Goal: Information Seeking & Learning: Learn about a topic

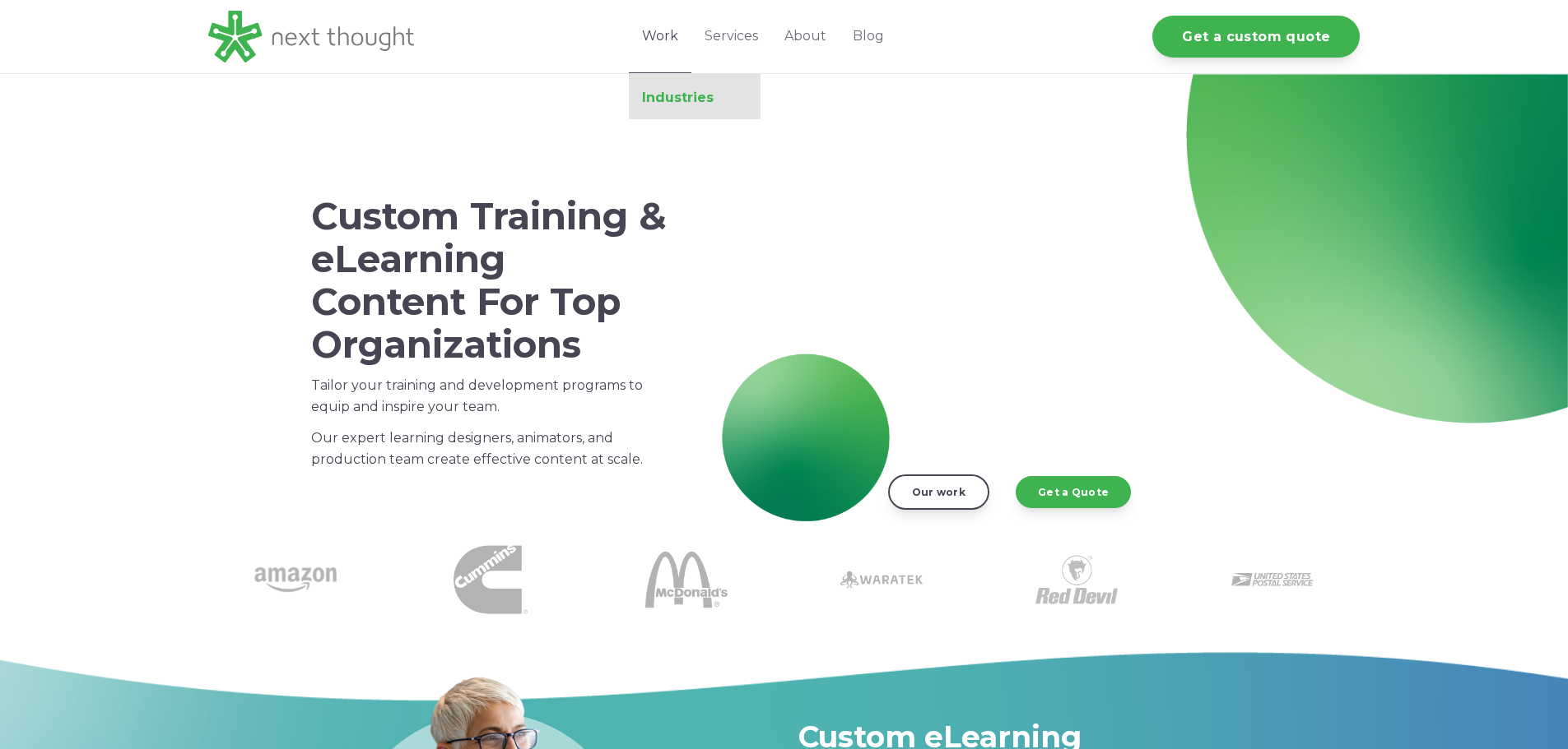
click at [674, 99] on link "Industries" at bounding box center [694, 97] width 131 height 16
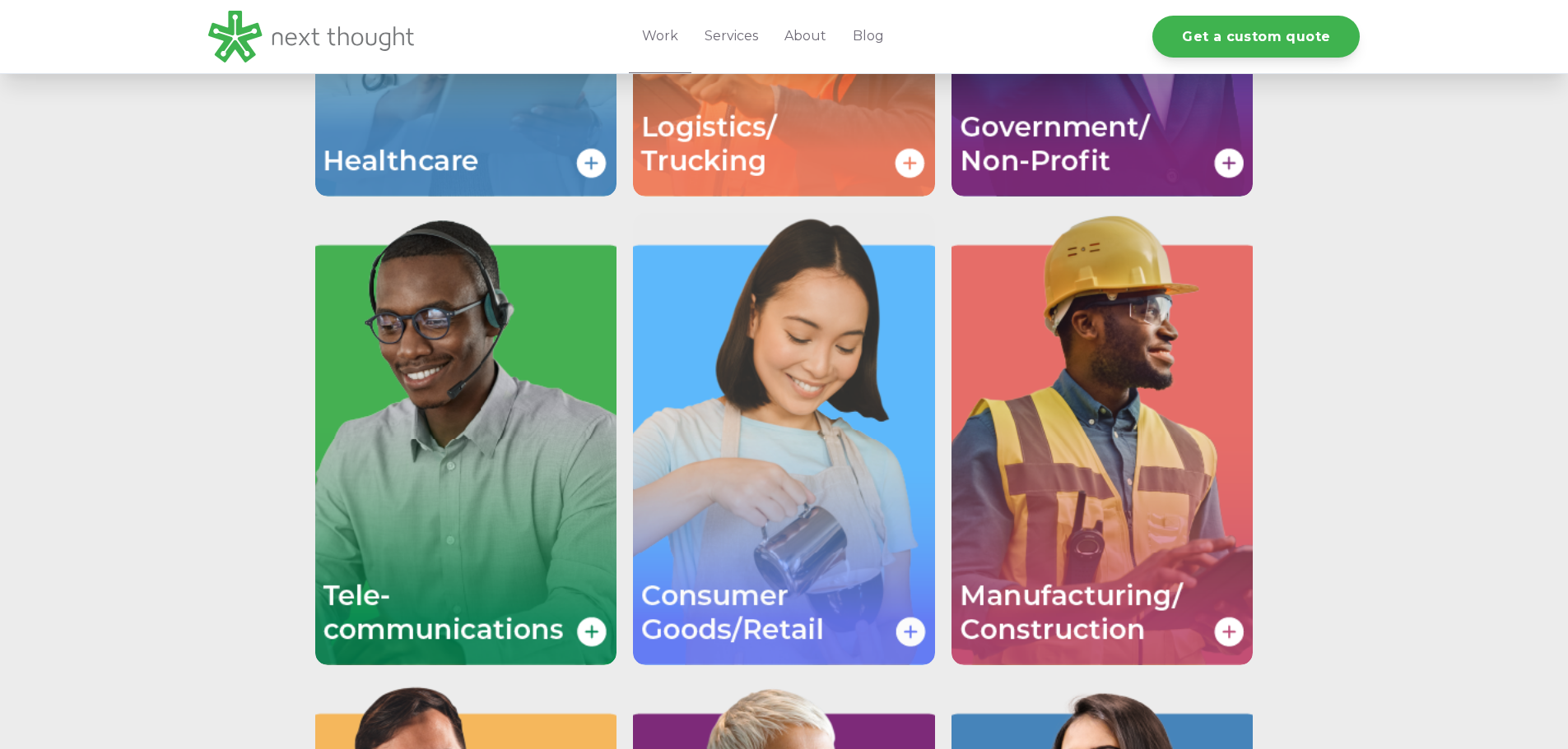
scroll to position [3010, 0]
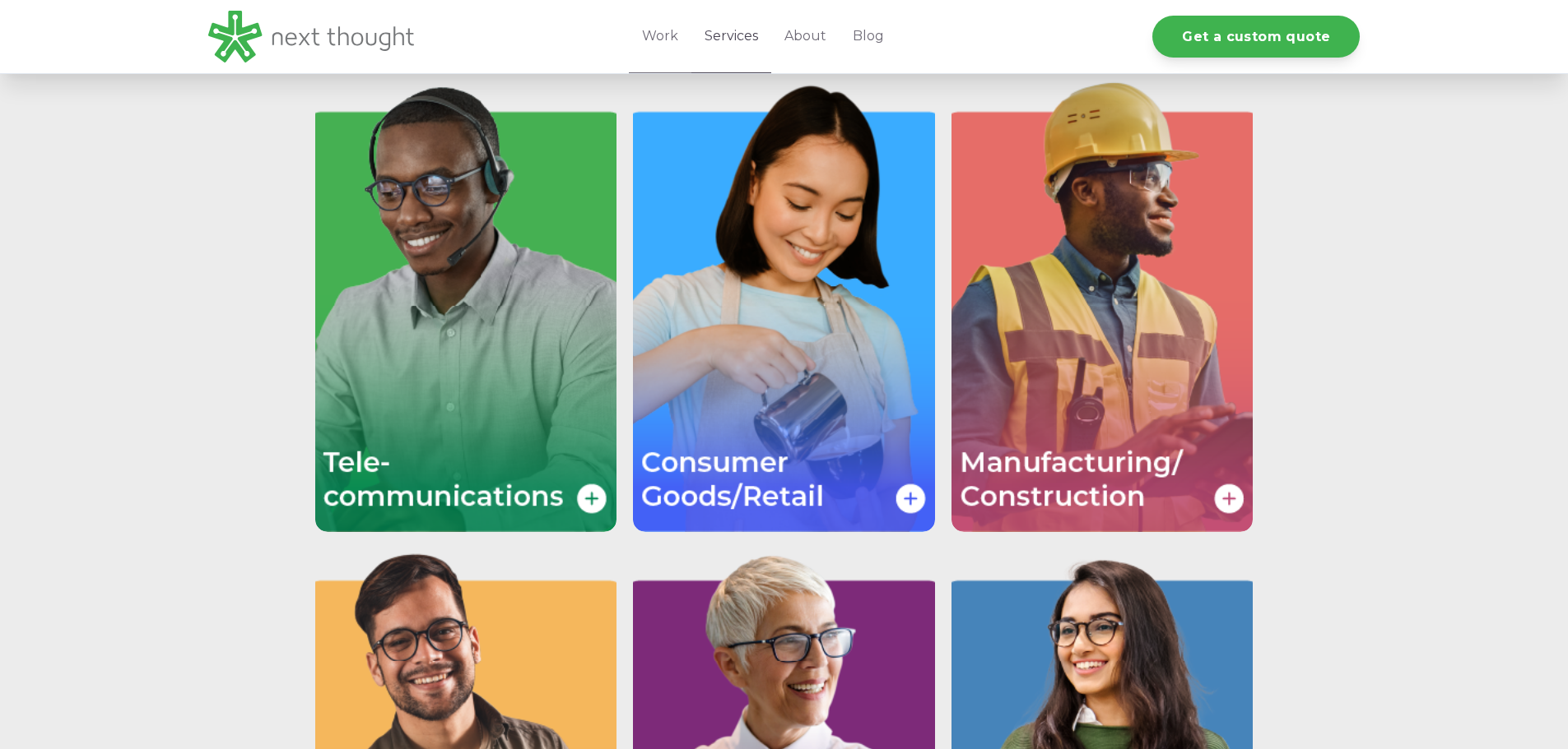
click at [752, 42] on link "Services" at bounding box center [731, 36] width 80 height 73
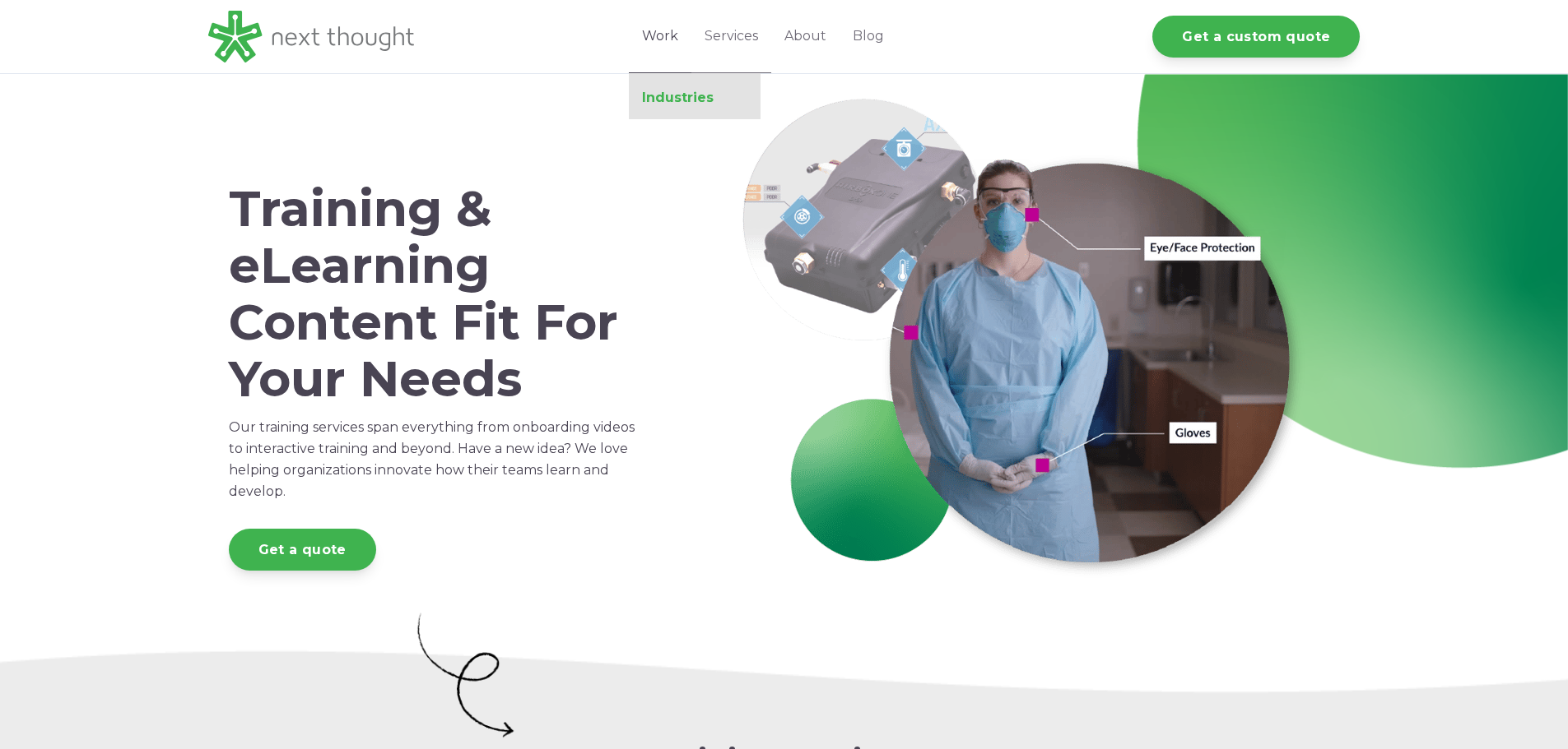
click at [664, 99] on link "Industries" at bounding box center [694, 97] width 131 height 16
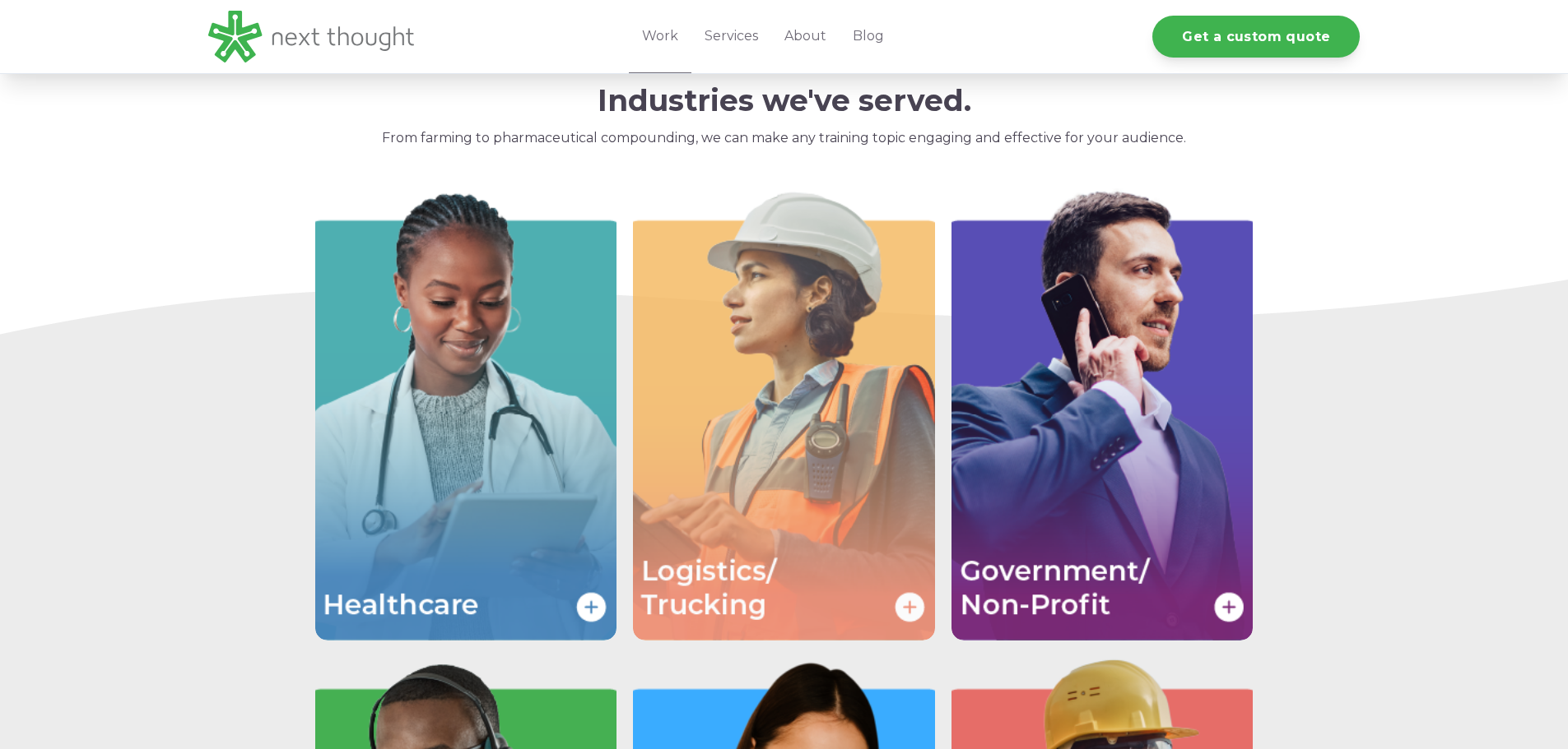
scroll to position [2435, 0]
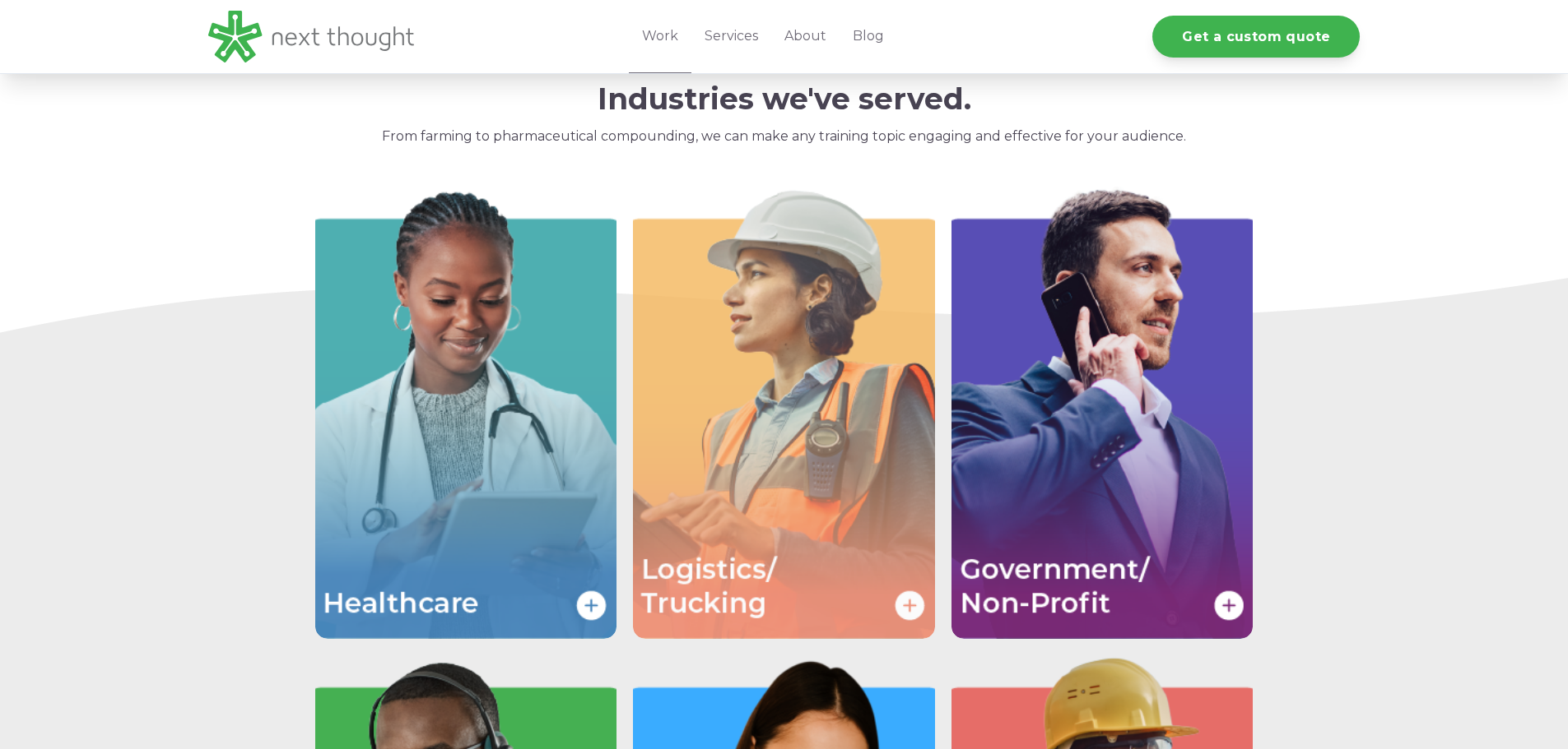
click at [753, 392] on img "Image grid with {{ image_count }} images." at bounding box center [784, 413] width 302 height 452
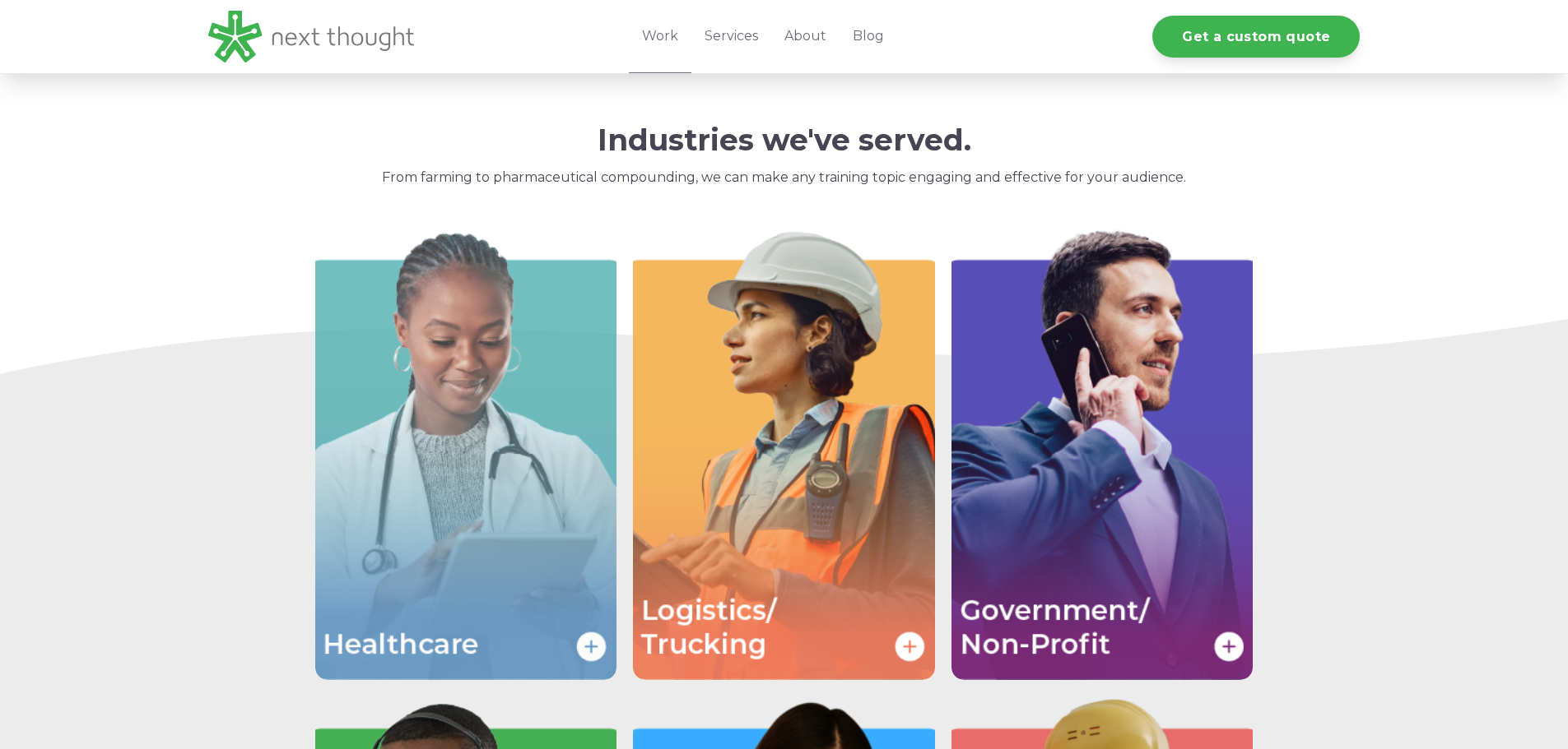
click at [420, 480] on img "Image grid with {{ image_count }} images." at bounding box center [466, 454] width 302 height 452
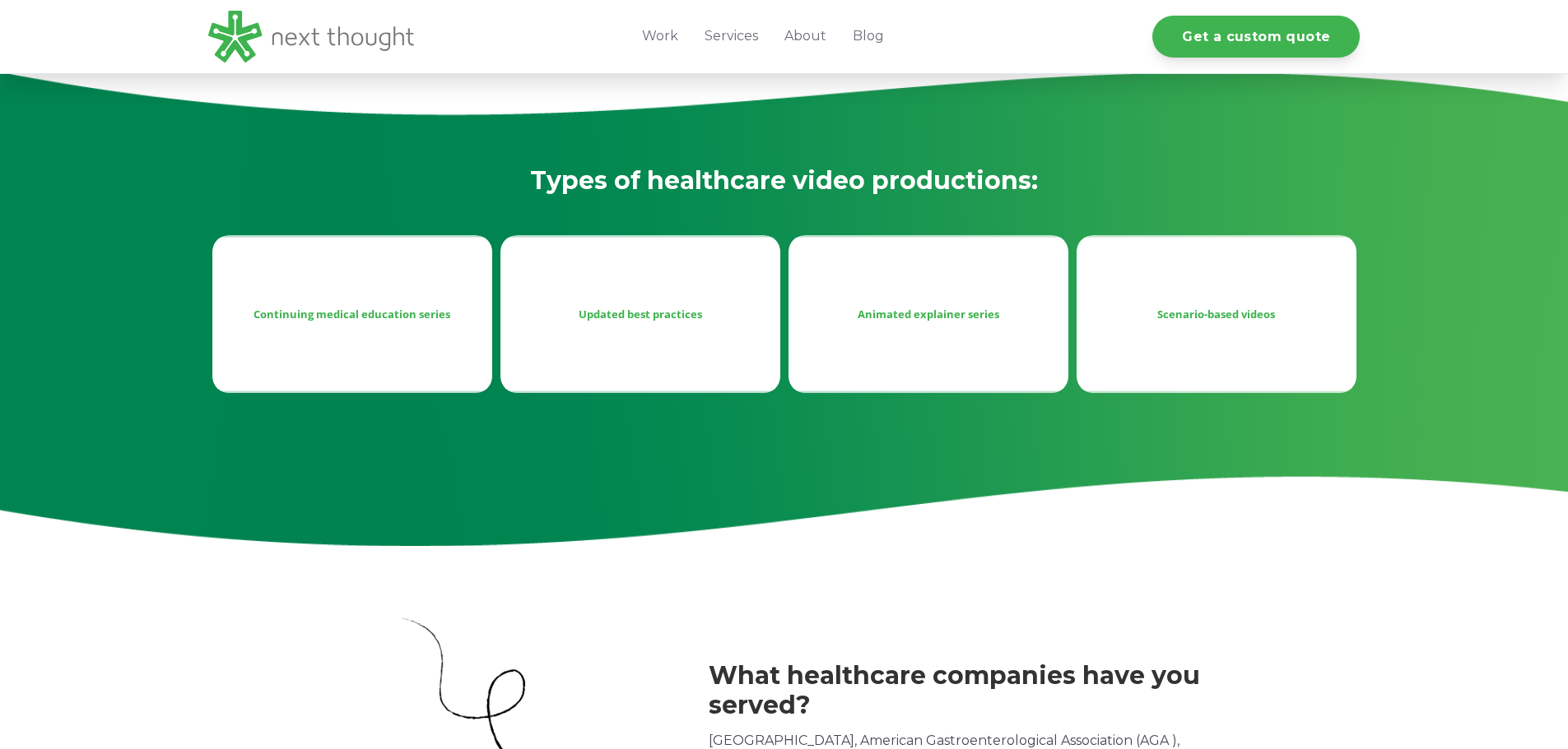
scroll to position [741, 0]
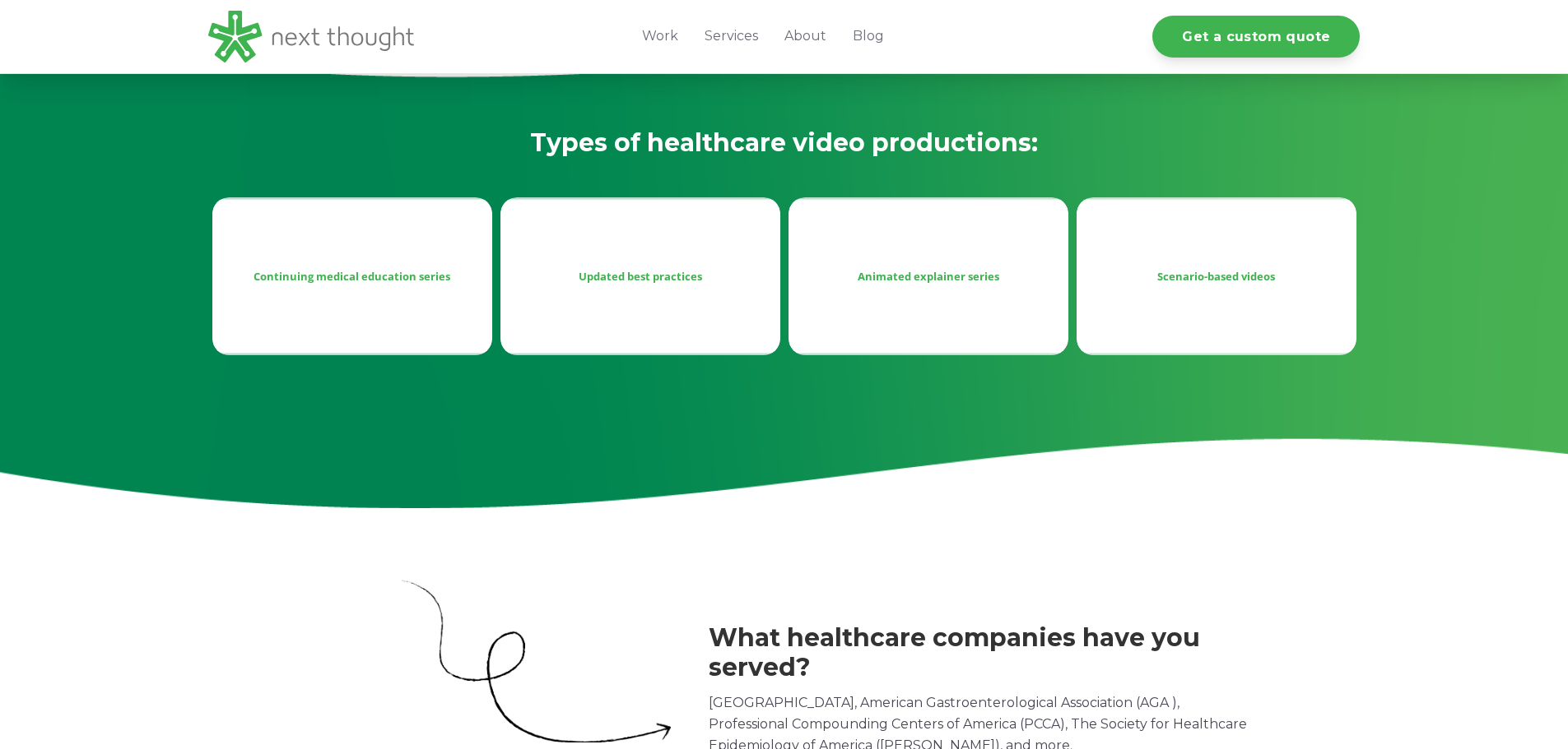
drag, startPoint x: 701, startPoint y: 277, endPoint x: 586, endPoint y: 277, distance: 115.0
click at [586, 277] on div "Updated best practices" at bounding box center [640, 276] width 253 height 19
click at [639, 329] on div "Updated best practices" at bounding box center [640, 275] width 280 height 157
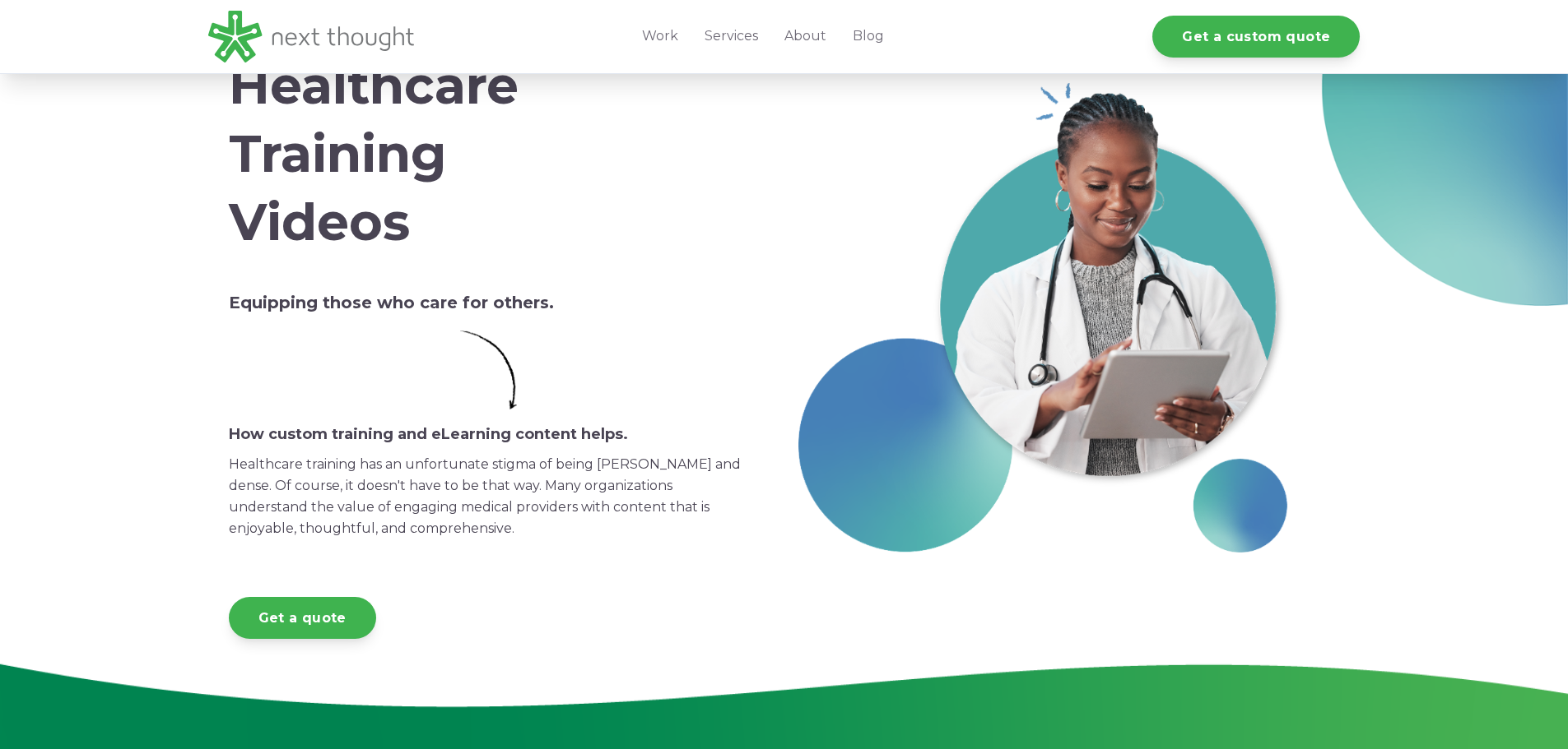
scroll to position [0, 0]
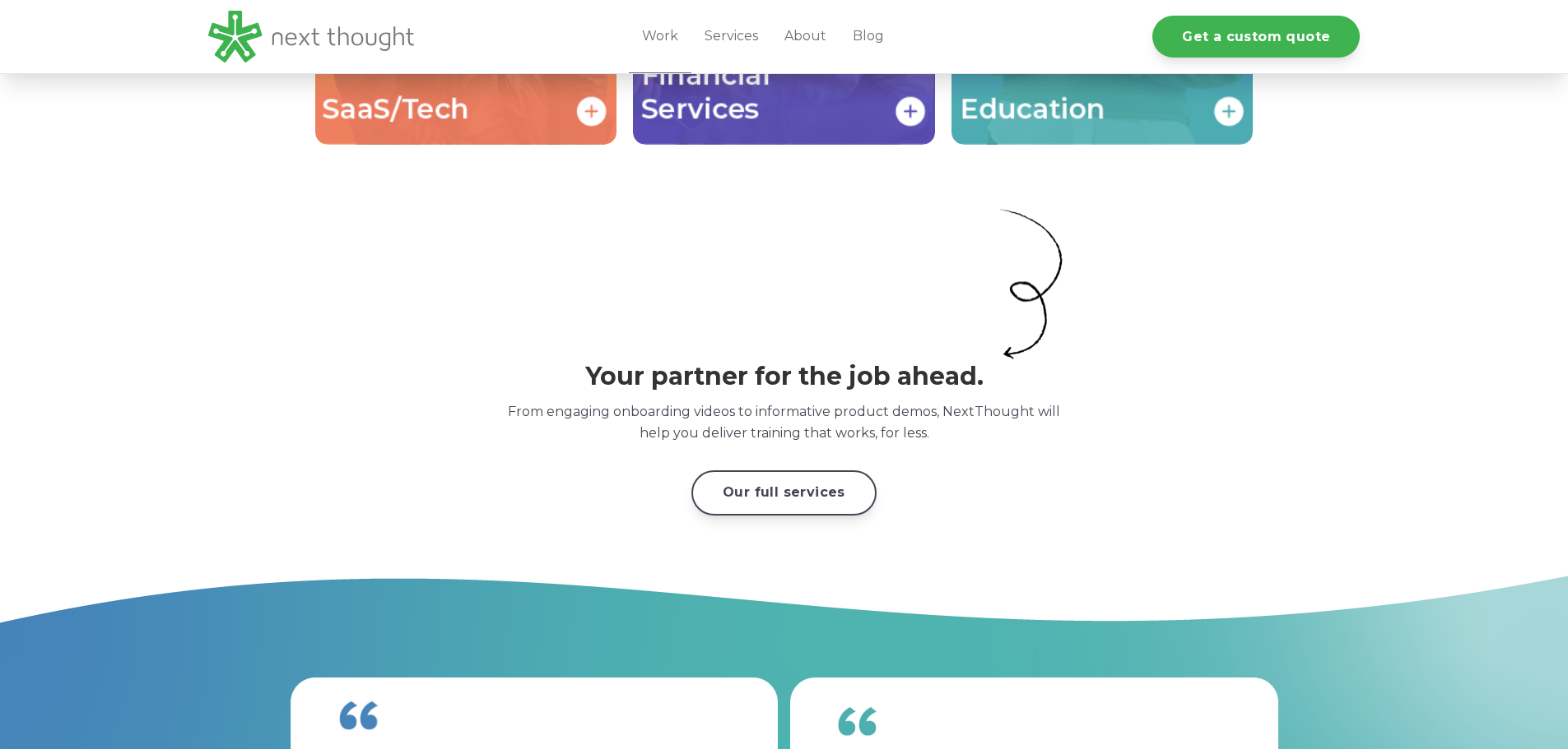
scroll to position [3997, 0]
